Goal: Information Seeking & Learning: Learn about a topic

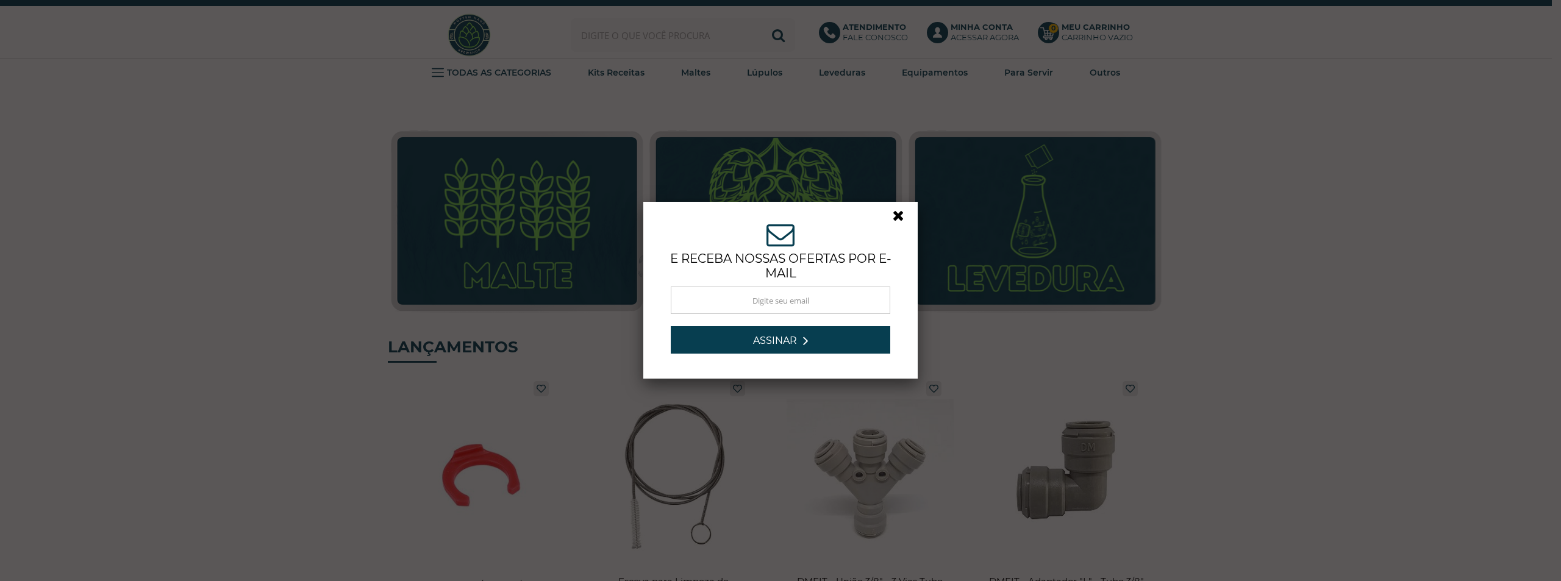
click at [710, 37] on div "ASSINE NOSSA NEWSLETTER e receba nossas ofertas por e-mail Obrigado por se insc…" at bounding box center [780, 290] width 1561 height 581
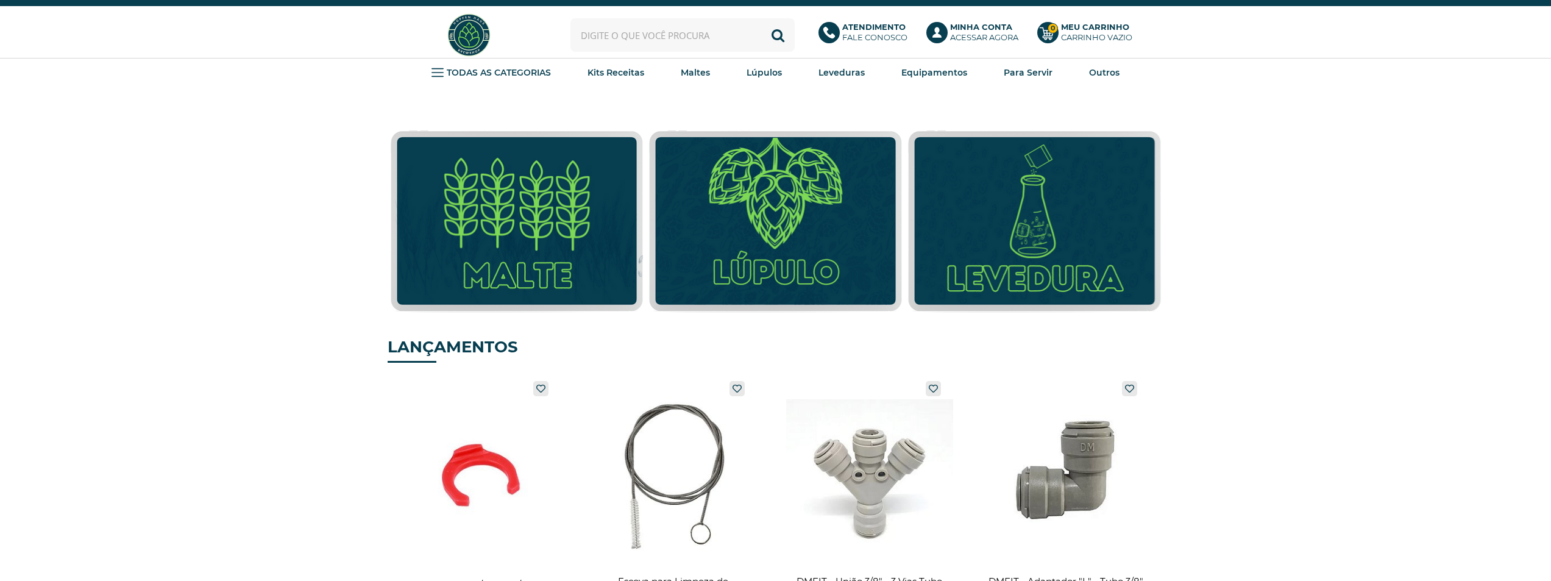
click at [710, 37] on input "text" at bounding box center [683, 35] width 224 height 34
type input "kazbek"
click at [761, 18] on button "Buscar" at bounding box center [778, 35] width 34 height 34
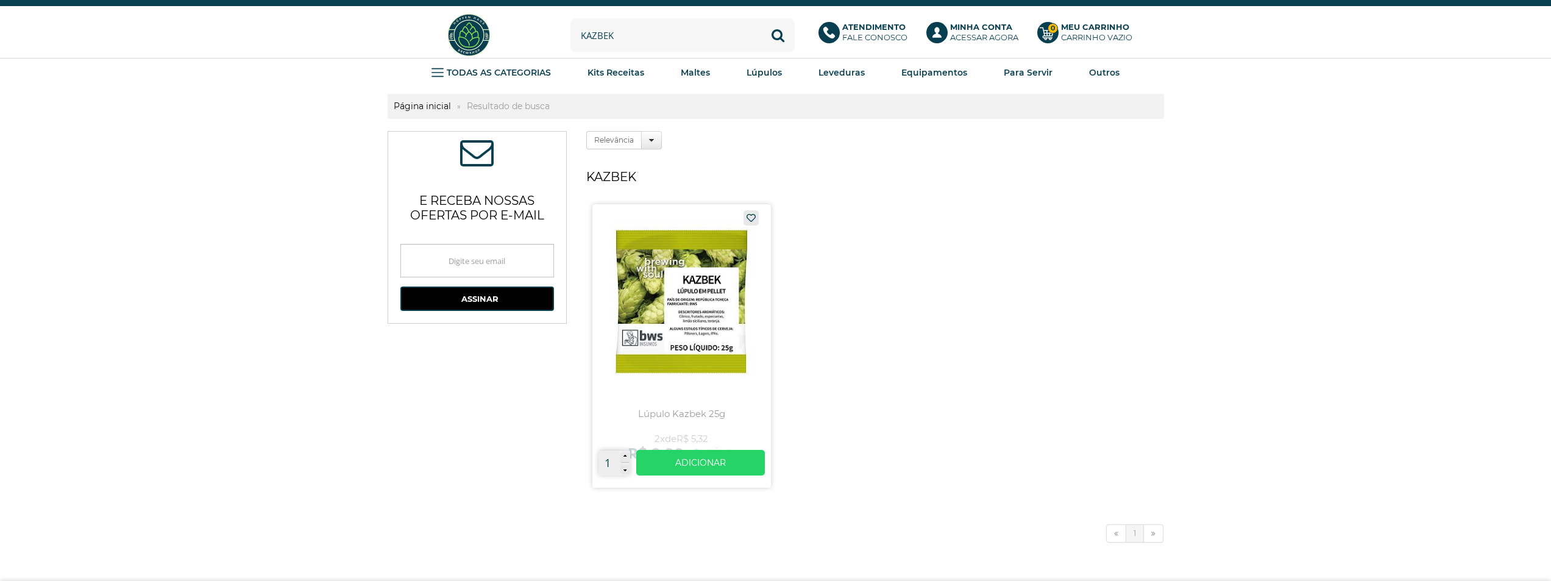
click at [650, 333] on link at bounding box center [682, 345] width 179 height 283
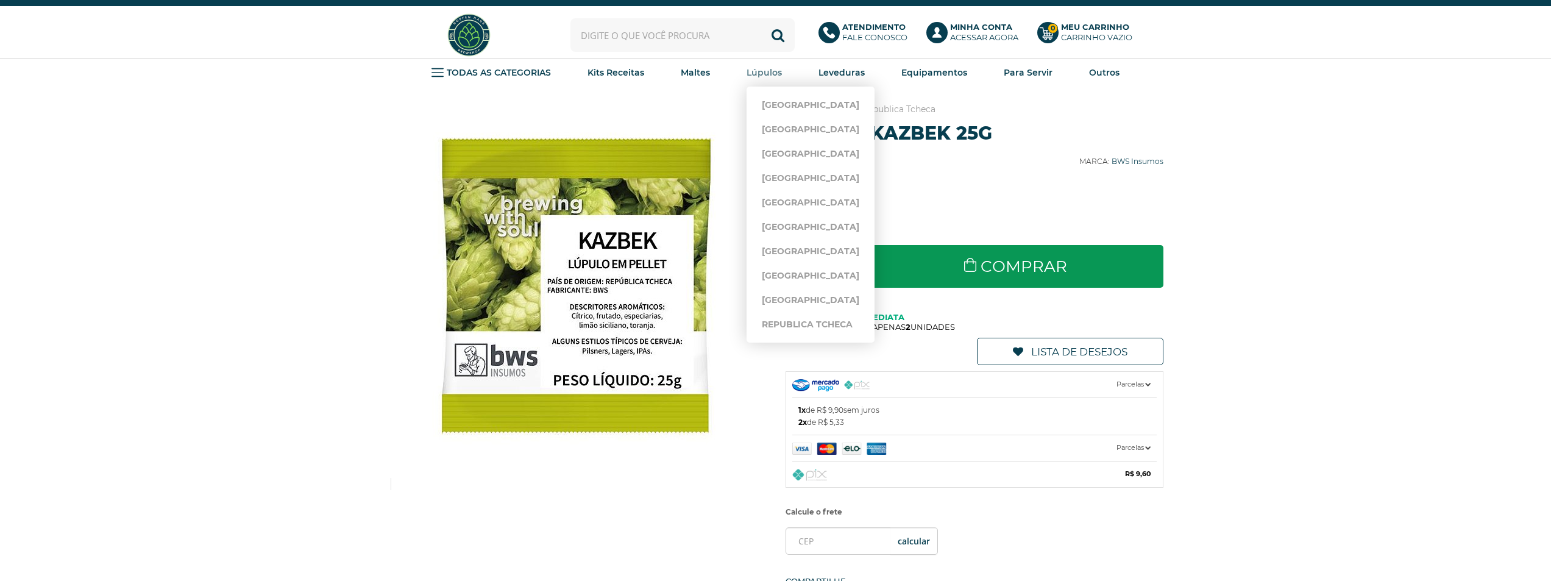
click at [767, 75] on strong "Lúpulos" at bounding box center [764, 72] width 35 height 11
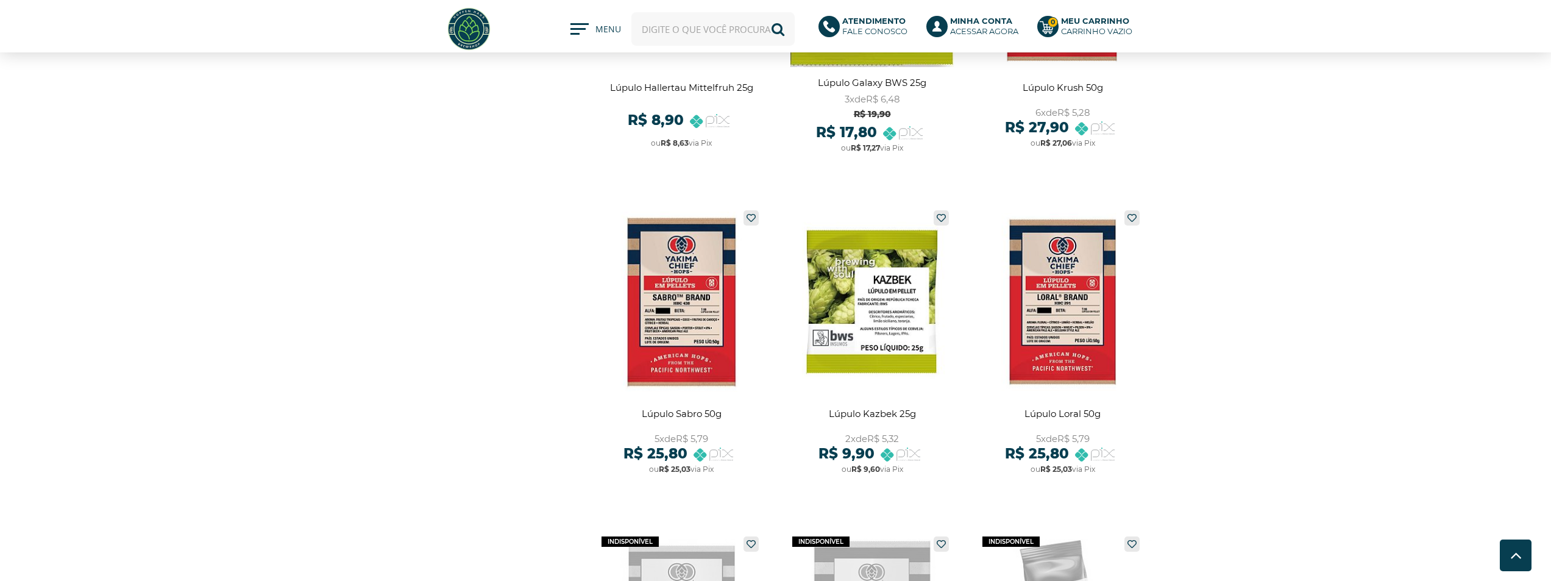
scroll to position [2317, 0]
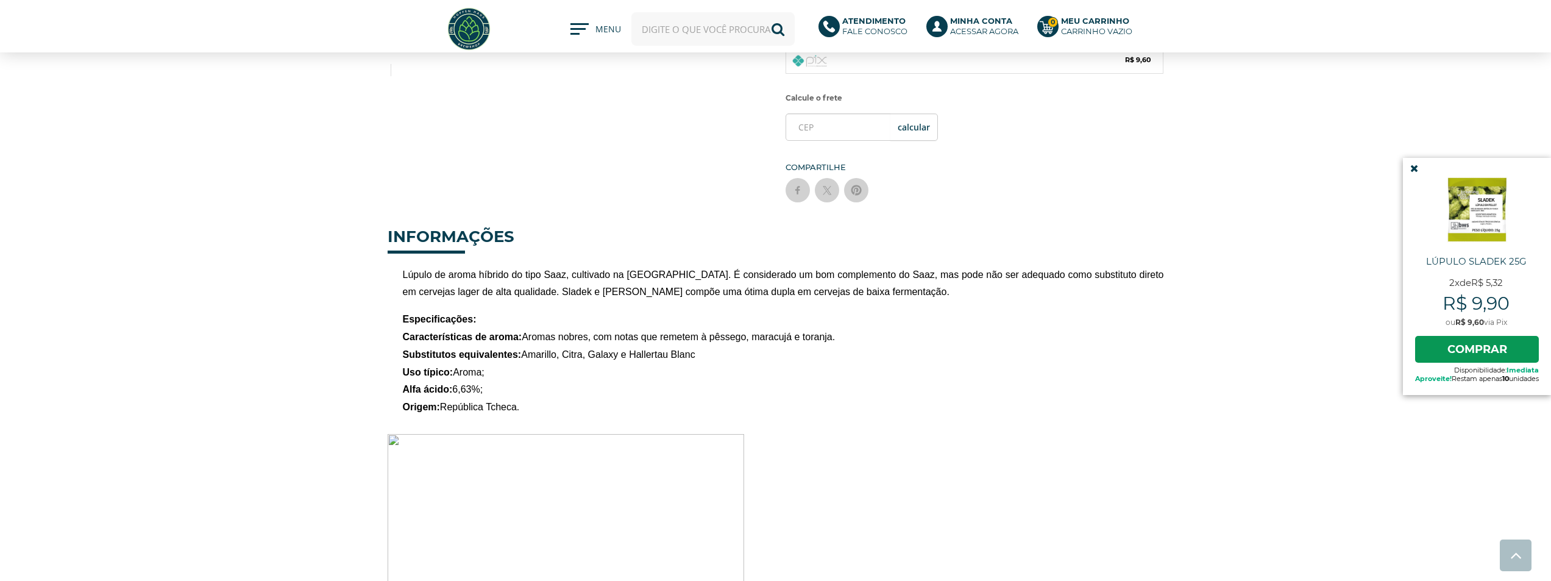
scroll to position [366, 0]
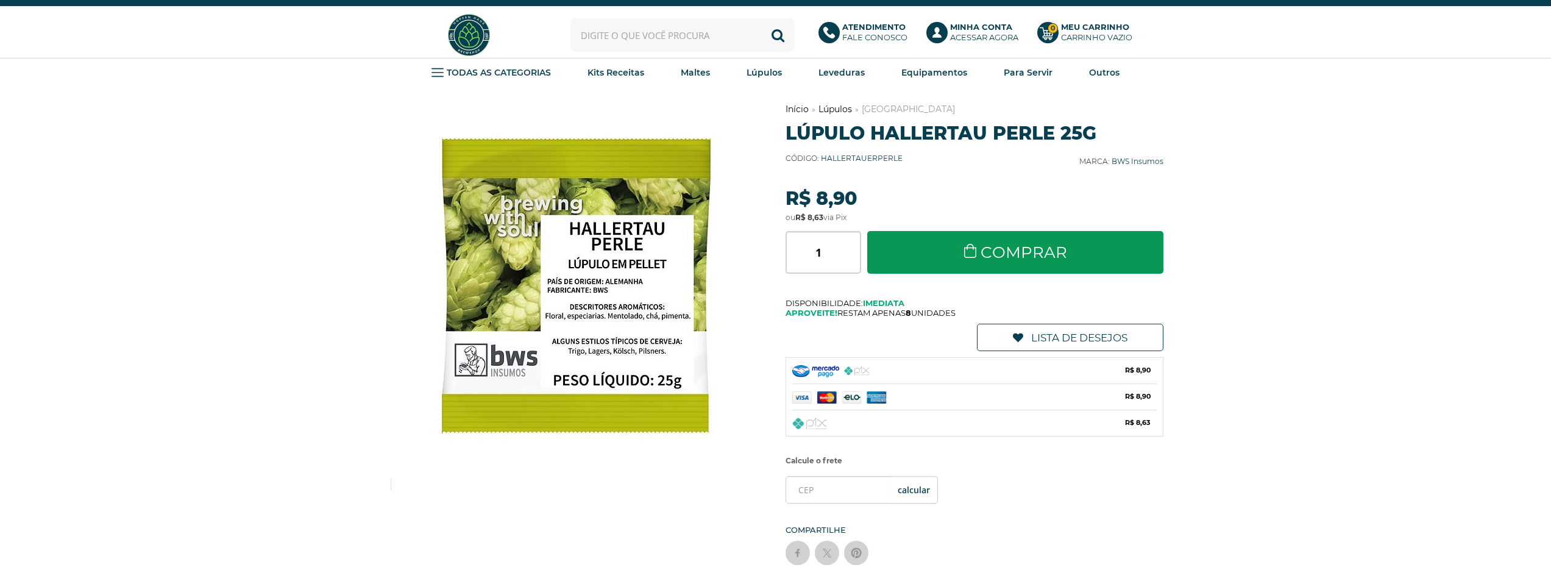
click at [733, 38] on input "text" at bounding box center [683, 35] width 224 height 34
type input "kabek"
click at [761, 18] on button "Buscar" at bounding box center [778, 35] width 34 height 34
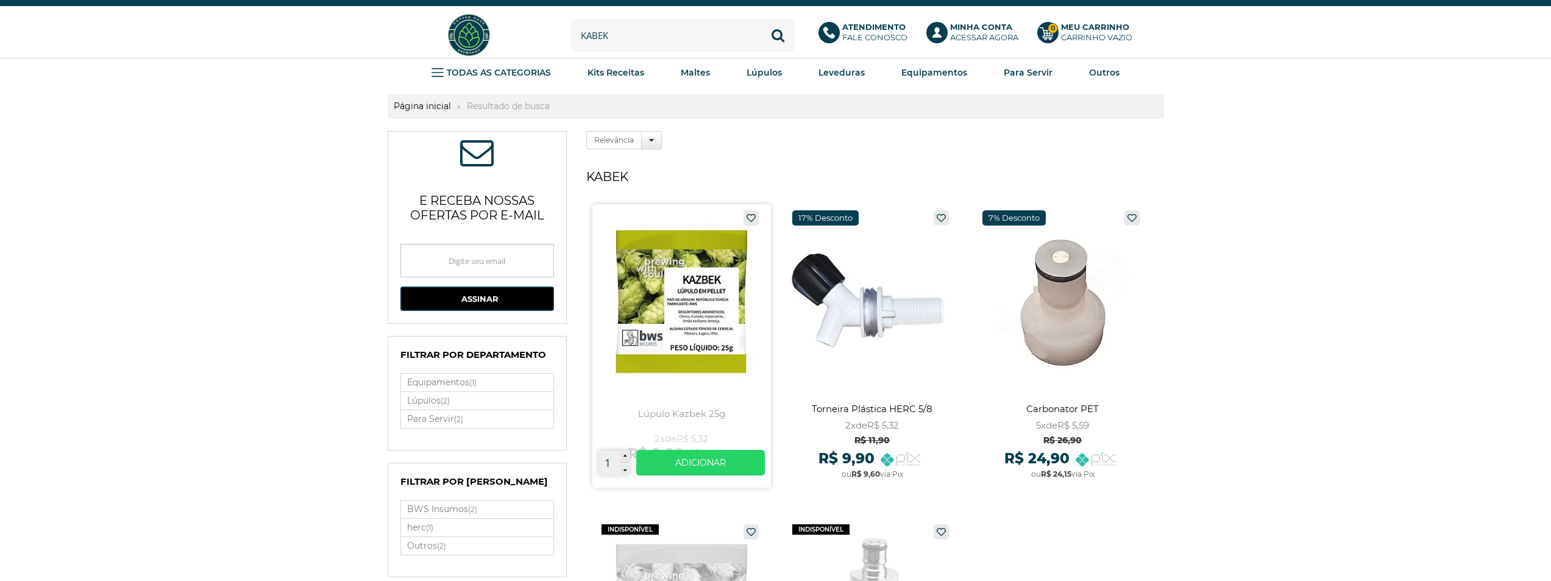
click at [701, 268] on link at bounding box center [682, 345] width 179 height 283
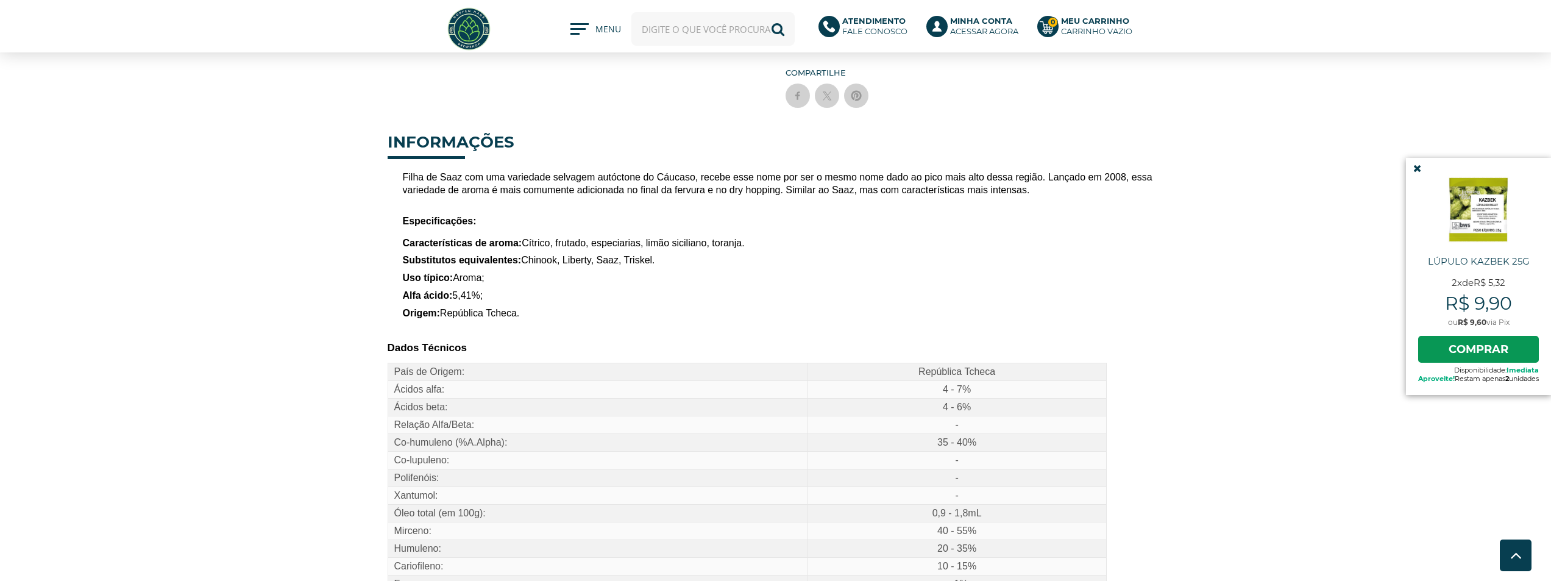
scroll to position [366, 0]
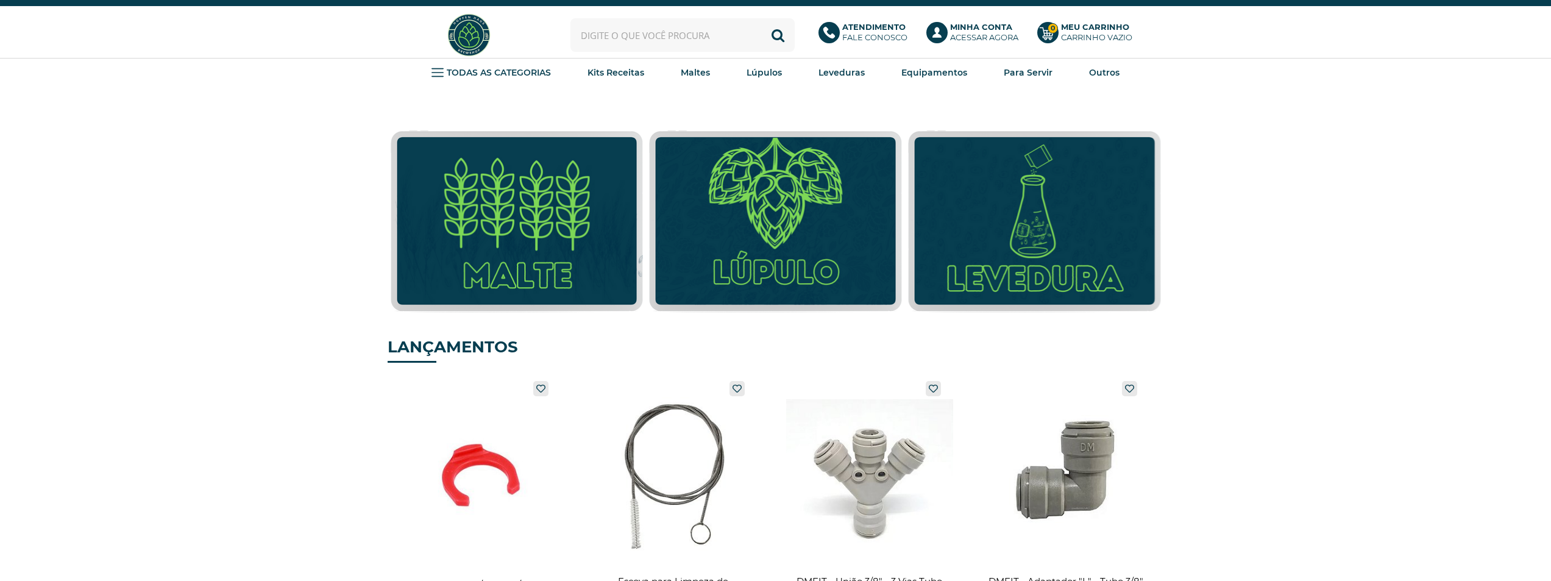
click at [627, 43] on input "text" at bounding box center [683, 35] width 224 height 34
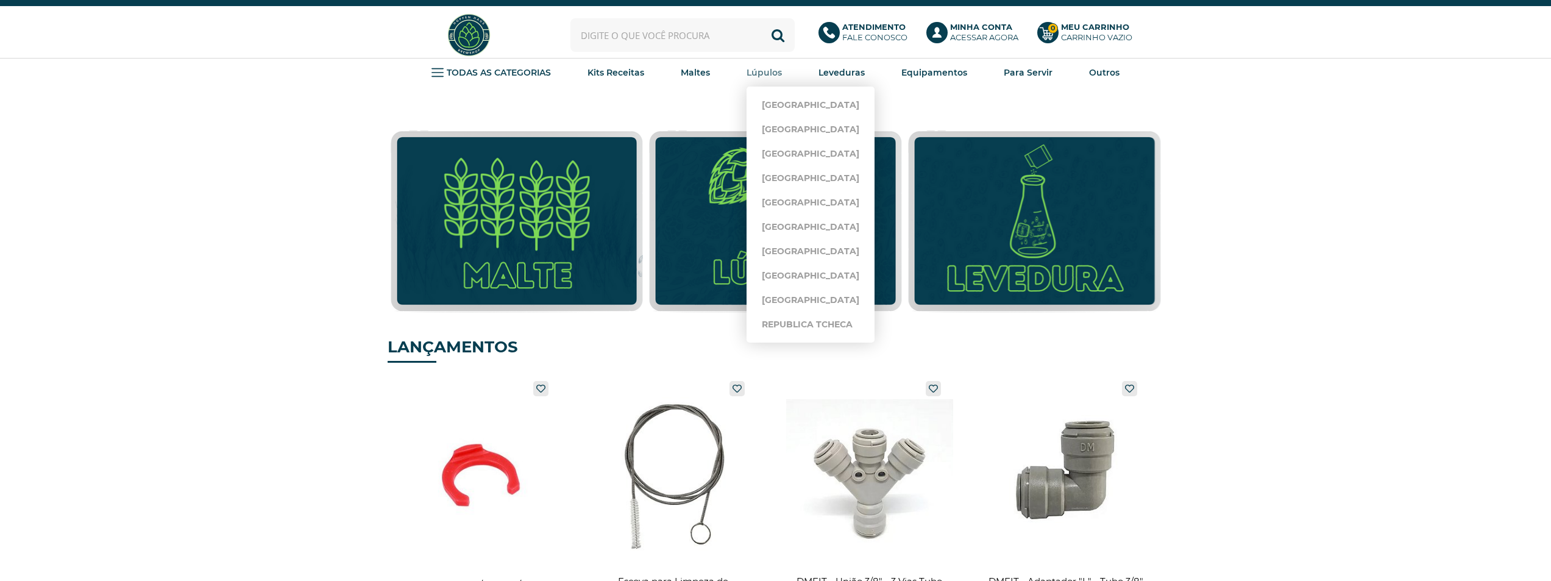
drag, startPoint x: 772, startPoint y: 91, endPoint x: 777, endPoint y: 102, distance: 11.5
click at [772, 91] on ul "Alemanha Austrália Canadá Eslovênia Estados Unidos França Japão Nova Zelândia R…" at bounding box center [811, 215] width 128 height 256
click at [777, 102] on link "[GEOGRAPHIC_DATA]" at bounding box center [811, 105] width 98 height 24
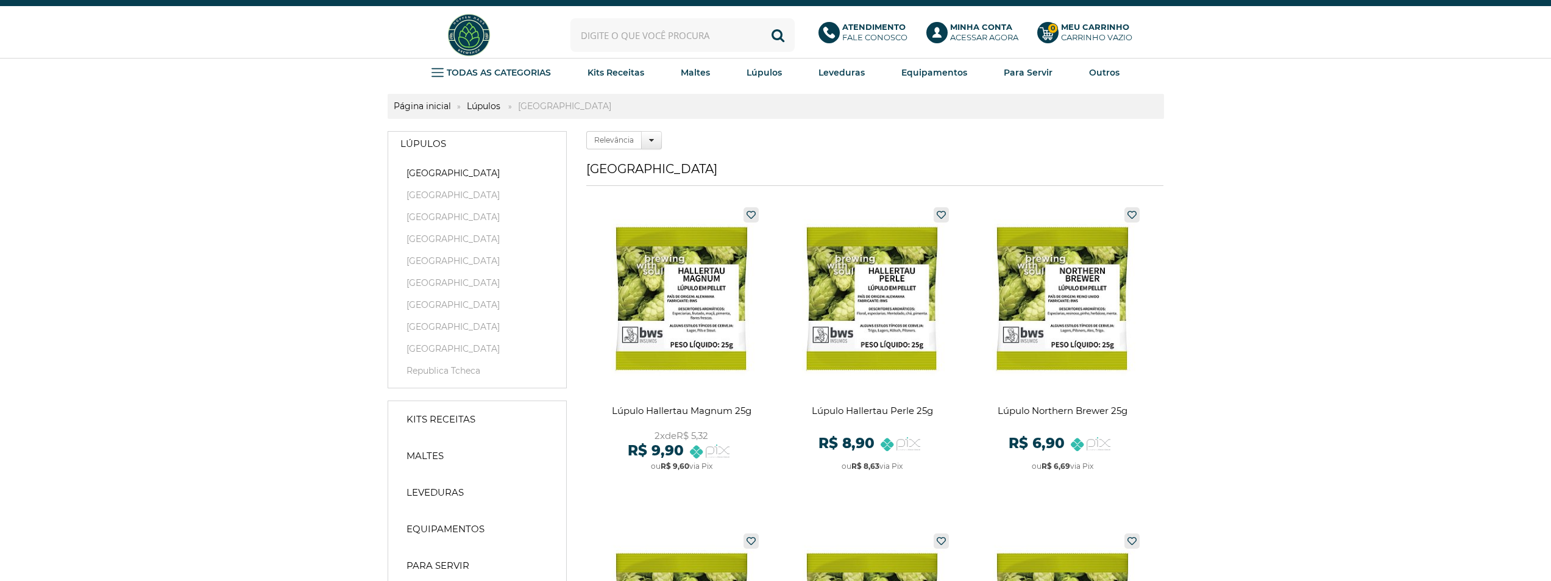
click at [679, 18] on input "text" at bounding box center [683, 35] width 224 height 34
type input "col"
click at [761, 18] on button "Buscar" at bounding box center [778, 35] width 34 height 34
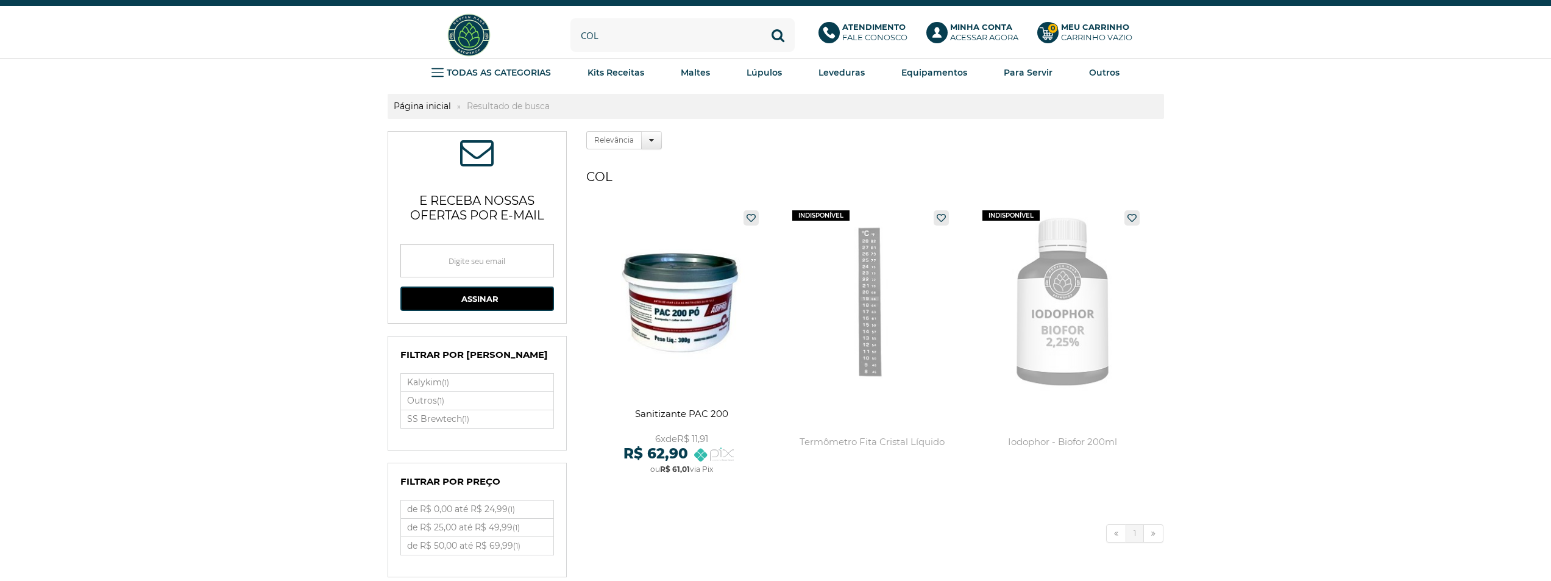
click at [663, 41] on input "col" at bounding box center [683, 35] width 224 height 34
type input "column"
click at [761, 18] on button "Buscar" at bounding box center [778, 35] width 34 height 34
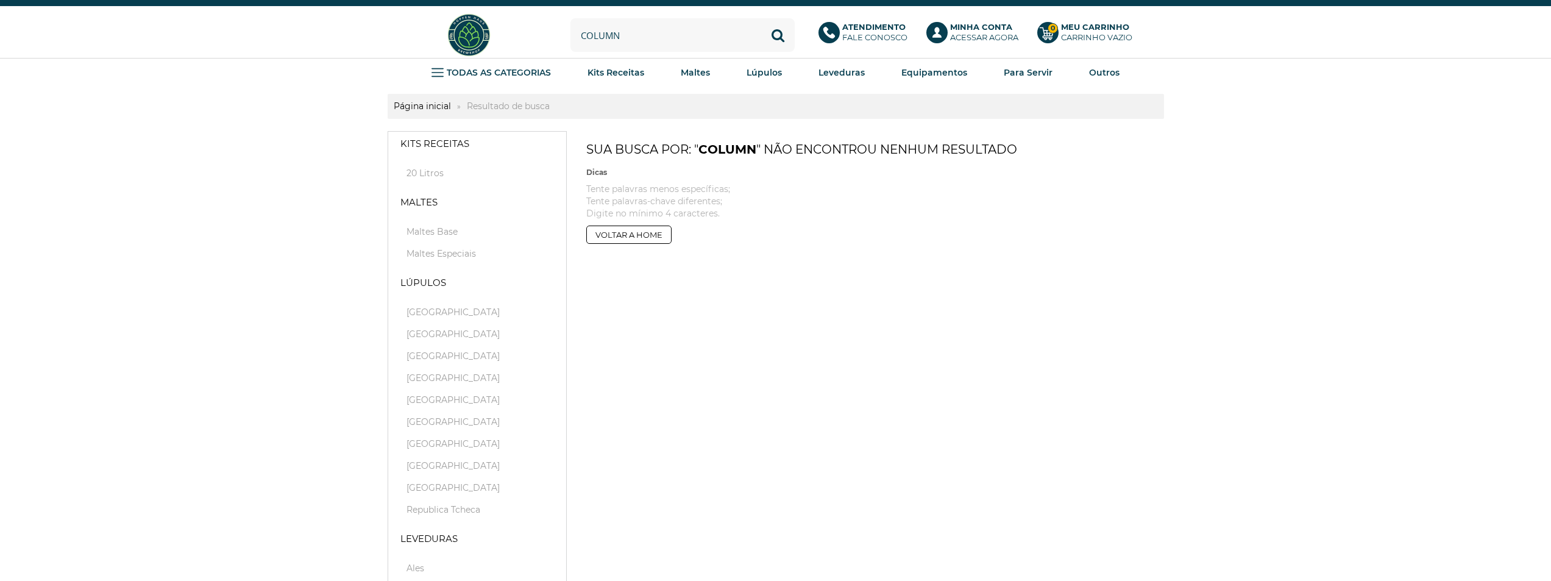
click at [668, 42] on input "column" at bounding box center [683, 35] width 224 height 34
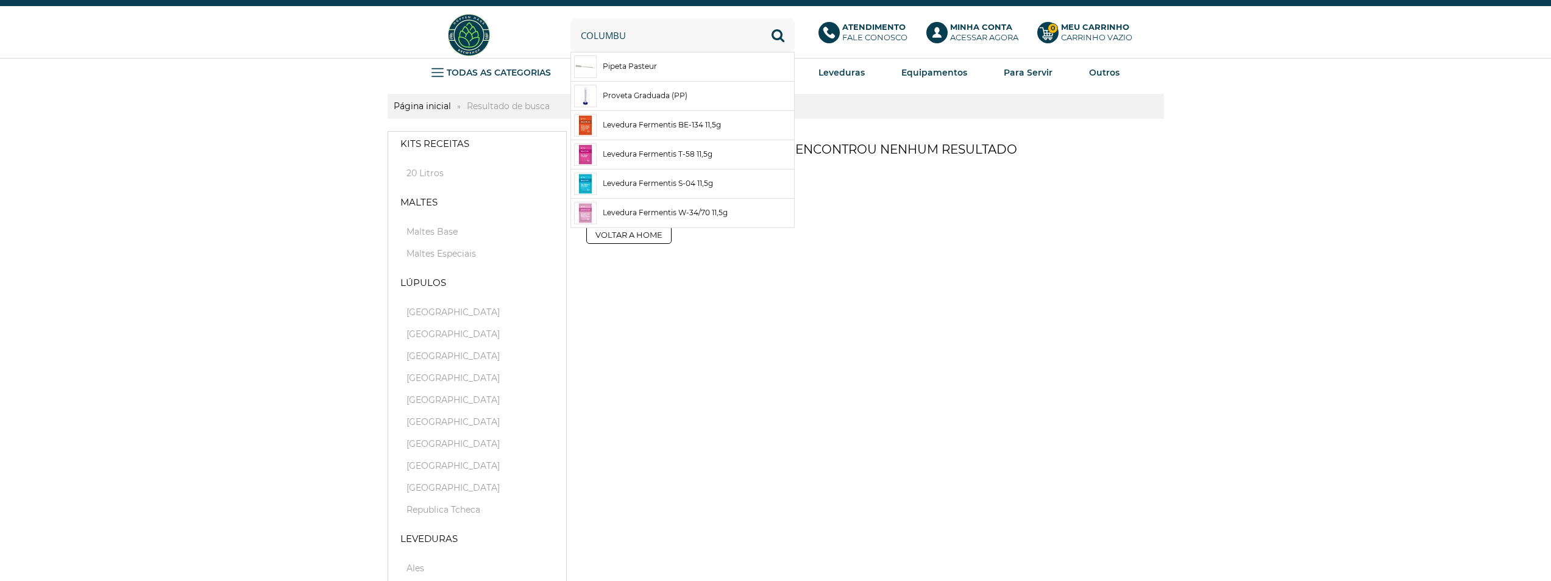
type input "columbu"
click at [761, 18] on button "Buscar" at bounding box center [778, 35] width 34 height 34
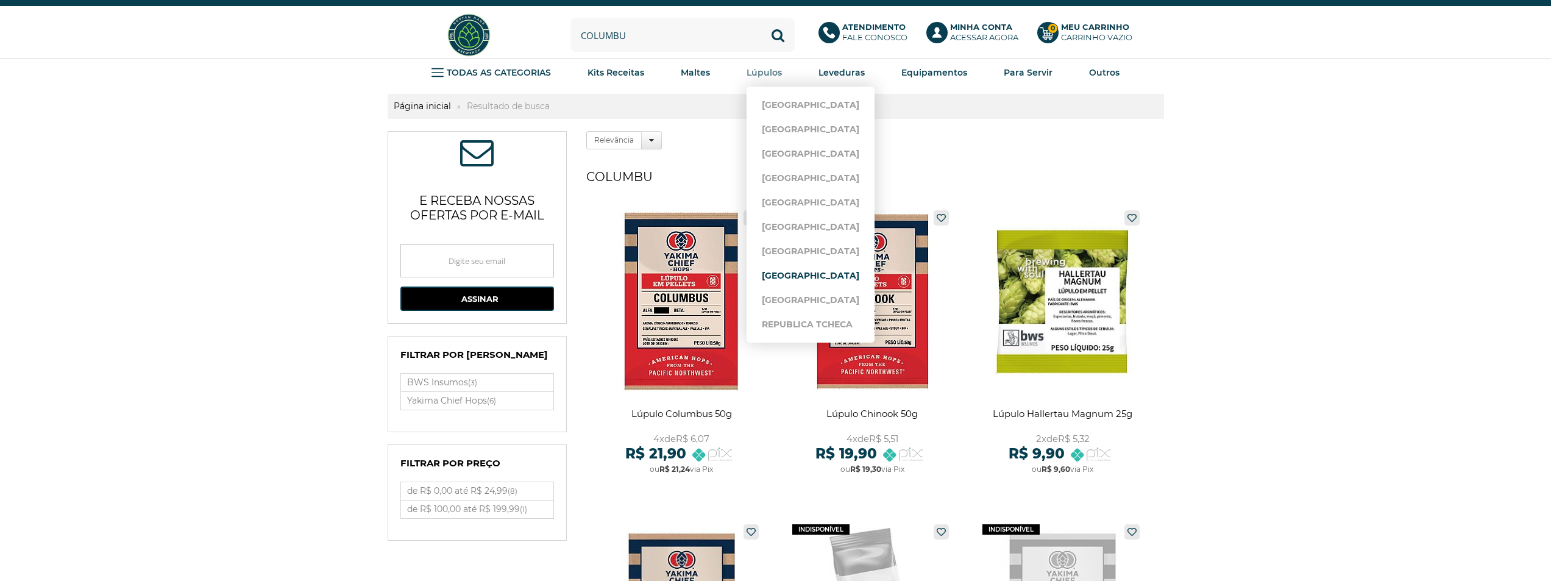
click at [766, 278] on link "[GEOGRAPHIC_DATA]" at bounding box center [811, 275] width 98 height 24
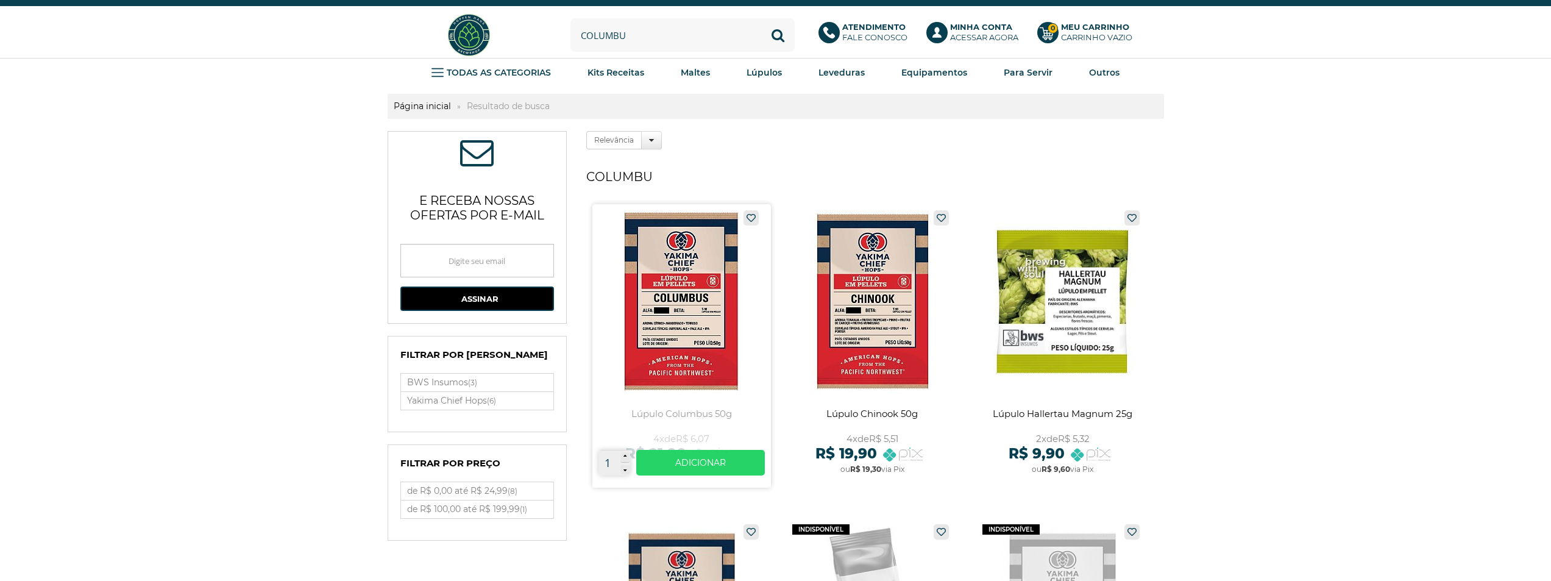
click at [643, 293] on link at bounding box center [682, 345] width 179 height 283
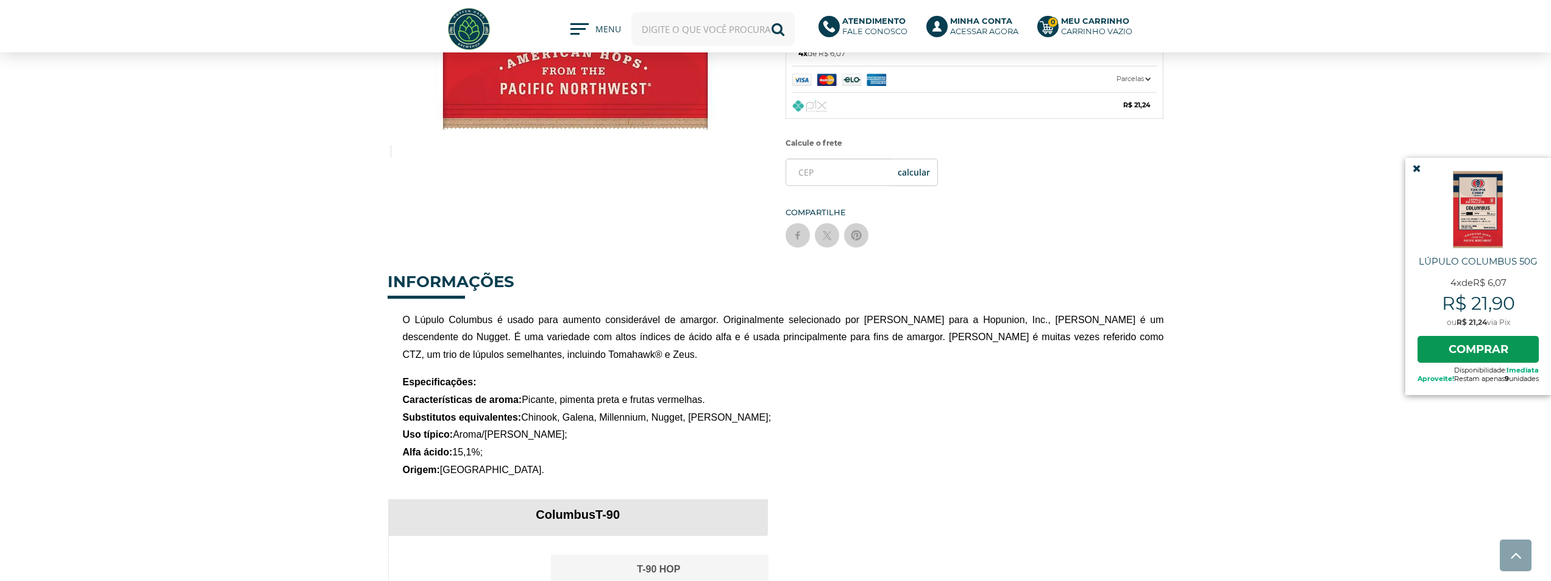
scroll to position [366, 0]
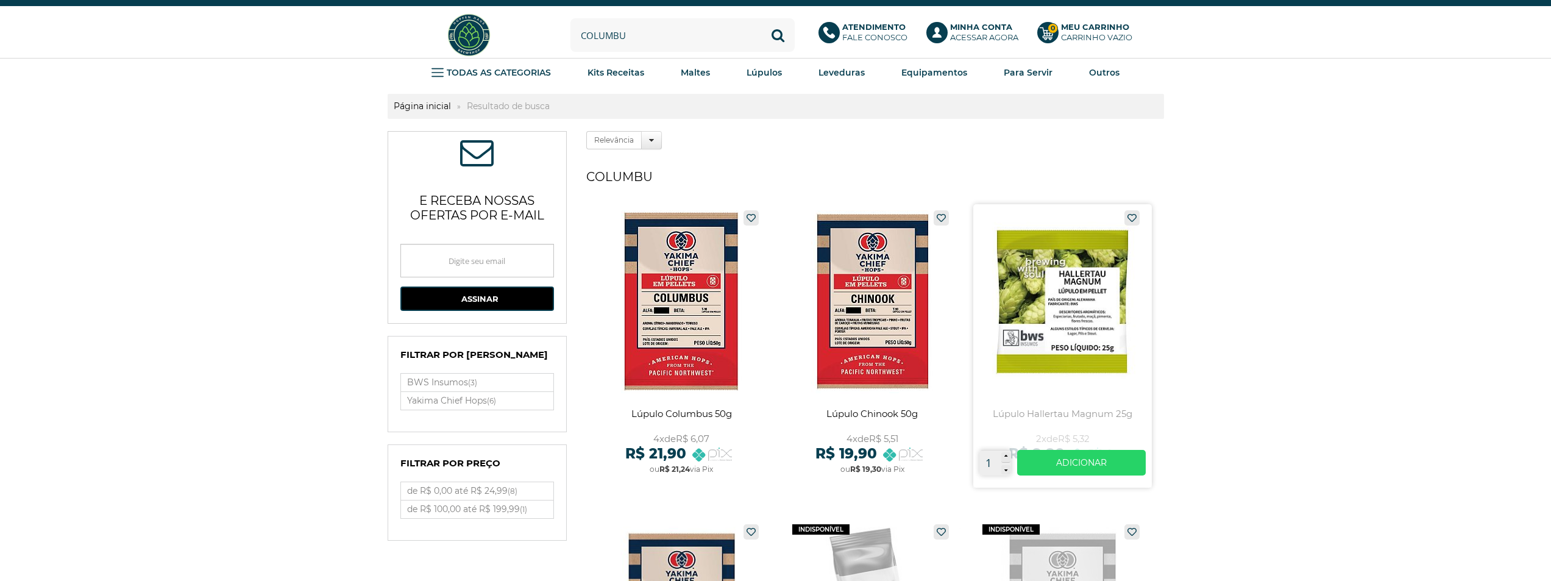
click at [1069, 288] on link at bounding box center [1063, 345] width 179 height 283
